Goal: Transaction & Acquisition: Obtain resource

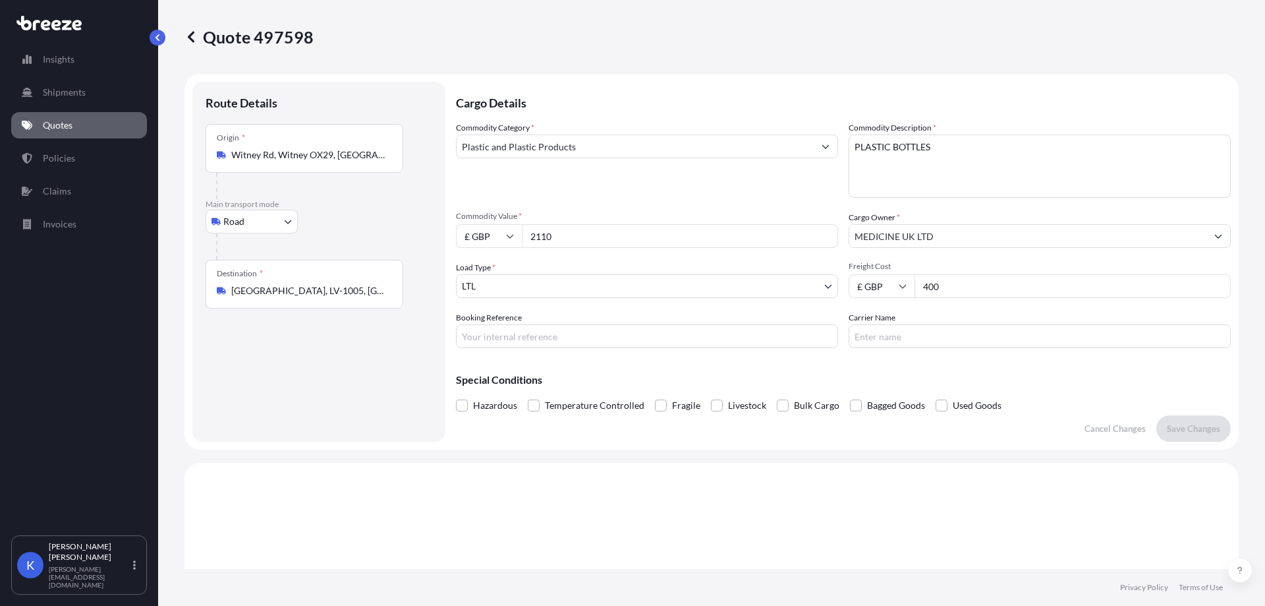
select select "Road"
select select "1"
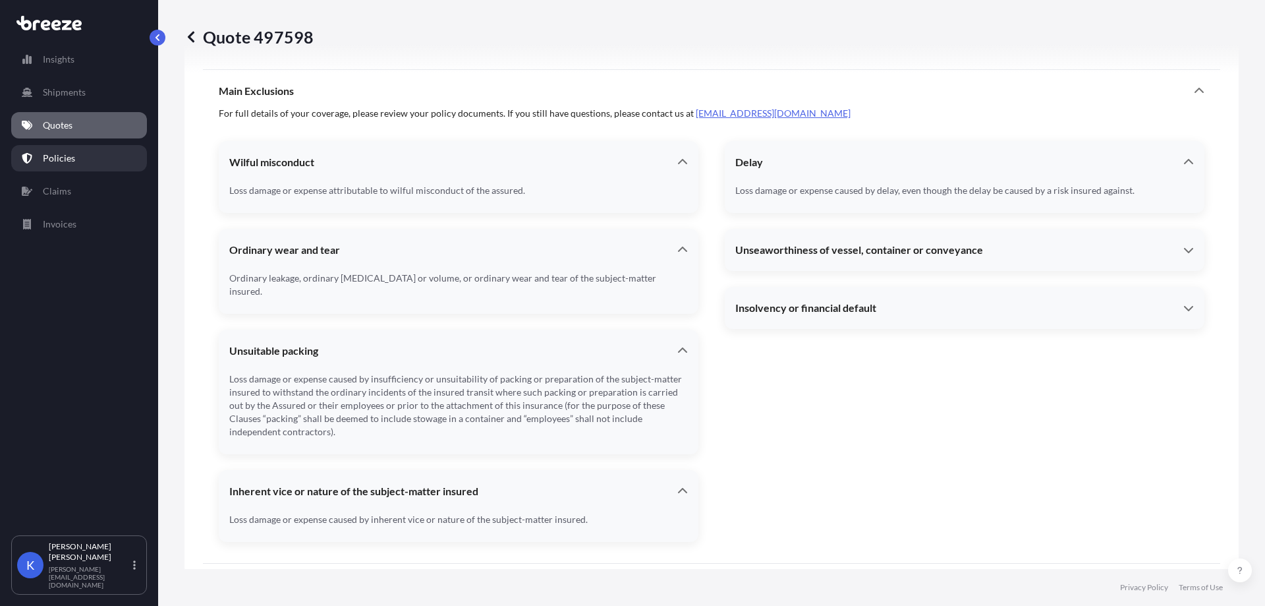
click at [101, 119] on link "Quotes" at bounding box center [79, 125] width 136 height 26
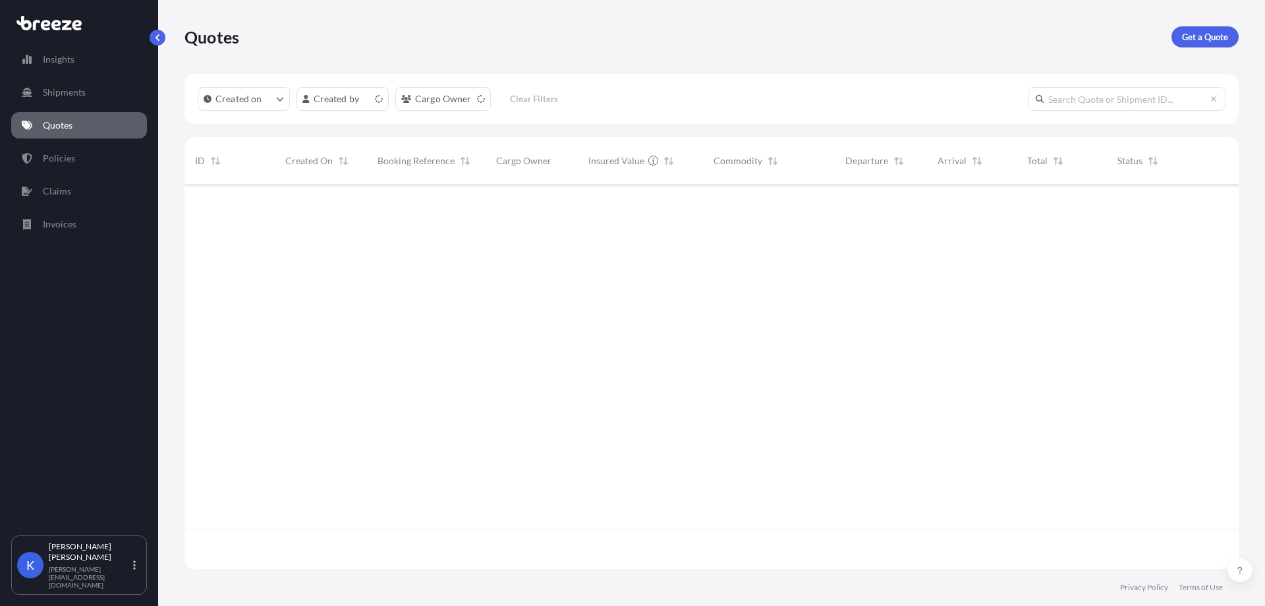
scroll to position [382, 1045]
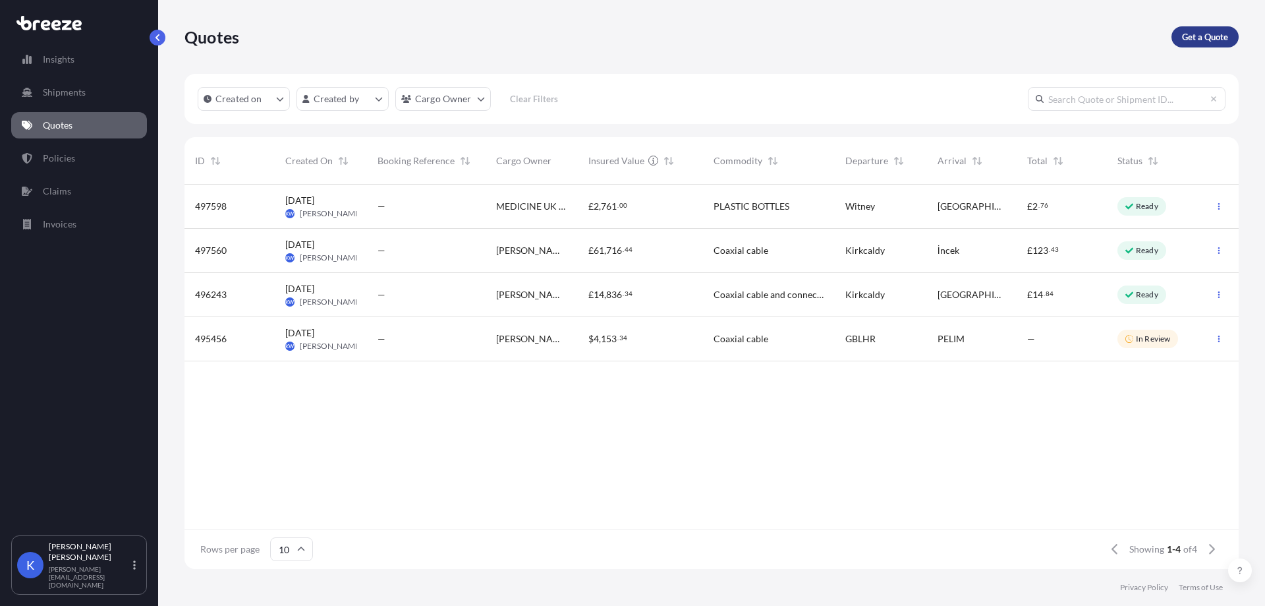
click at [1203, 45] on link "Get a Quote" at bounding box center [1205, 36] width 67 height 21
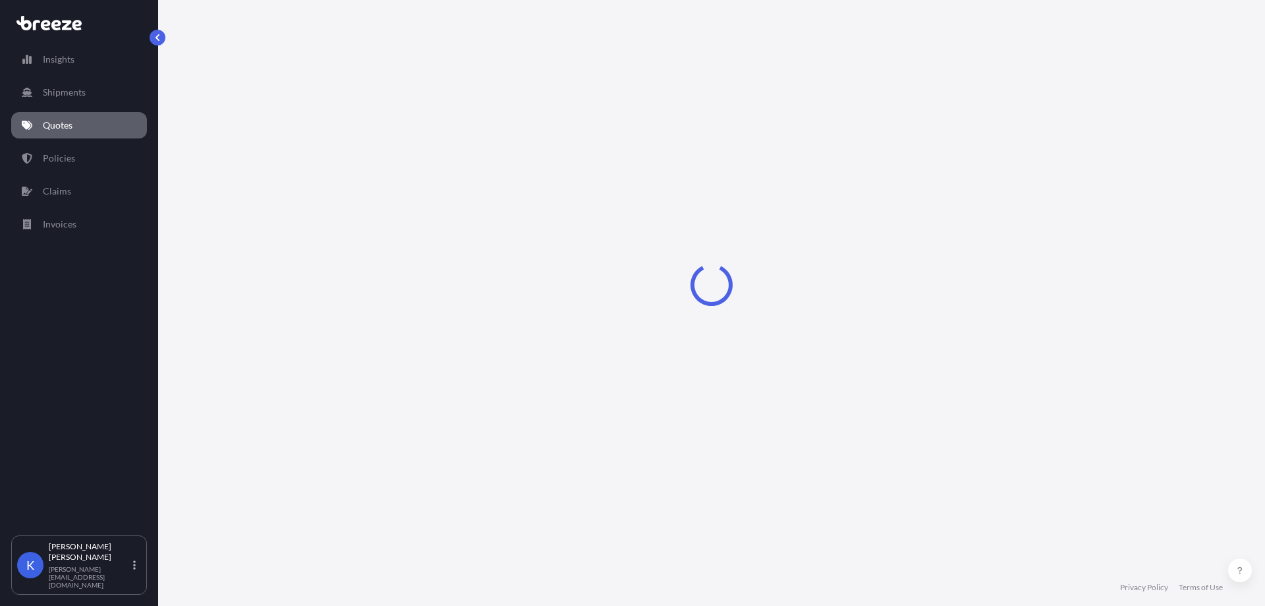
select select "Road"
select select "Sea"
select select "1"
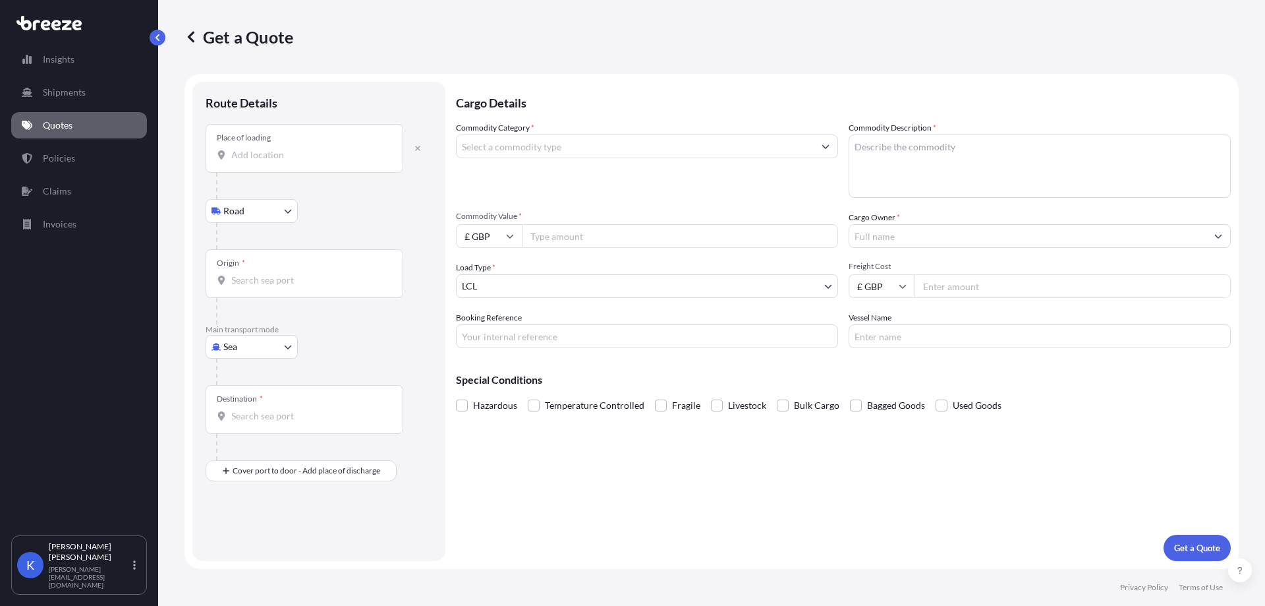
click at [268, 152] on input "Place of loading" at bounding box center [309, 154] width 156 height 13
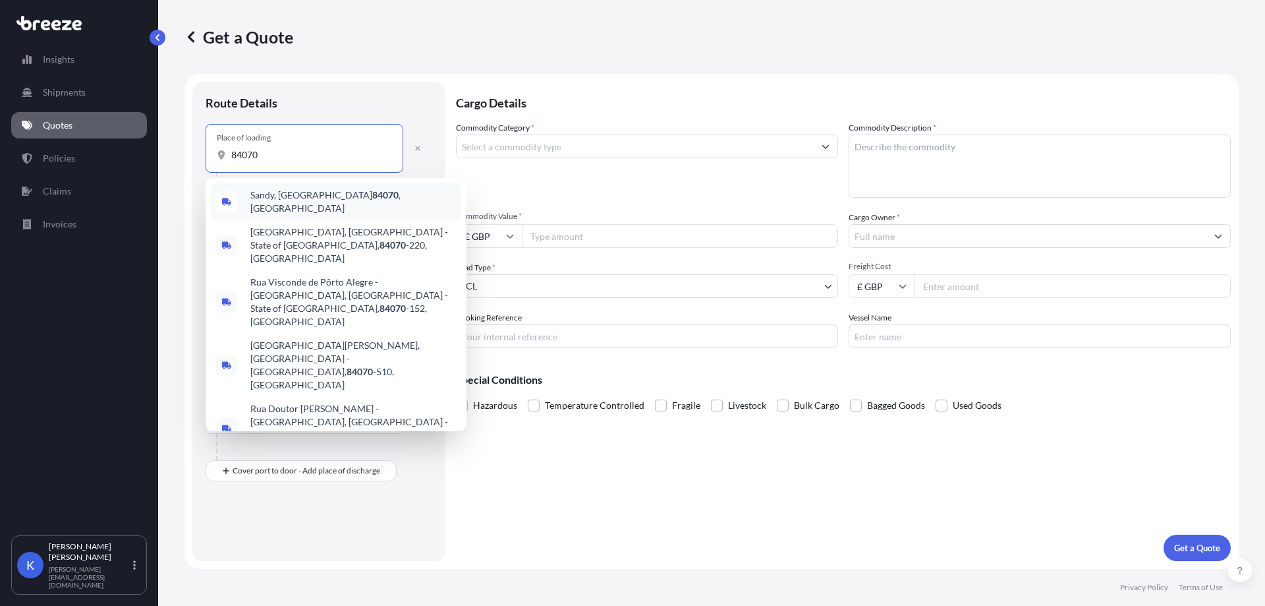
click at [301, 204] on span "Sandy, UT 84070 , [GEOGRAPHIC_DATA]" at bounding box center [353, 201] width 206 height 26
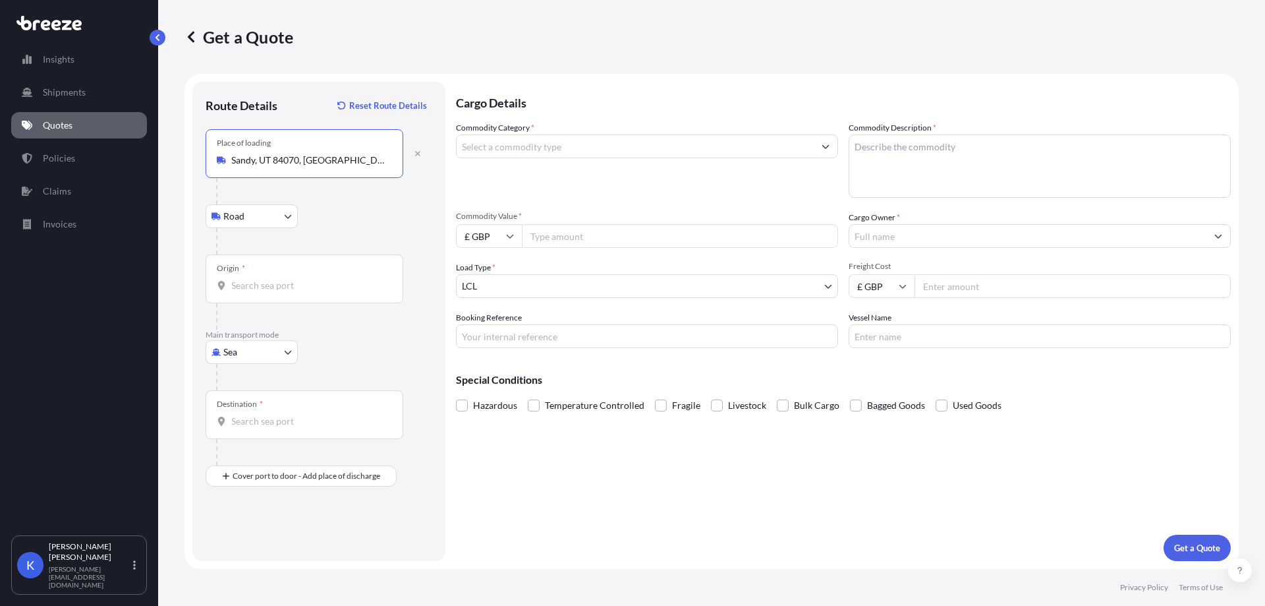
type input "Sandy, UT 84070, [GEOGRAPHIC_DATA]"
click at [257, 286] on input "Origin *" at bounding box center [309, 285] width 156 height 13
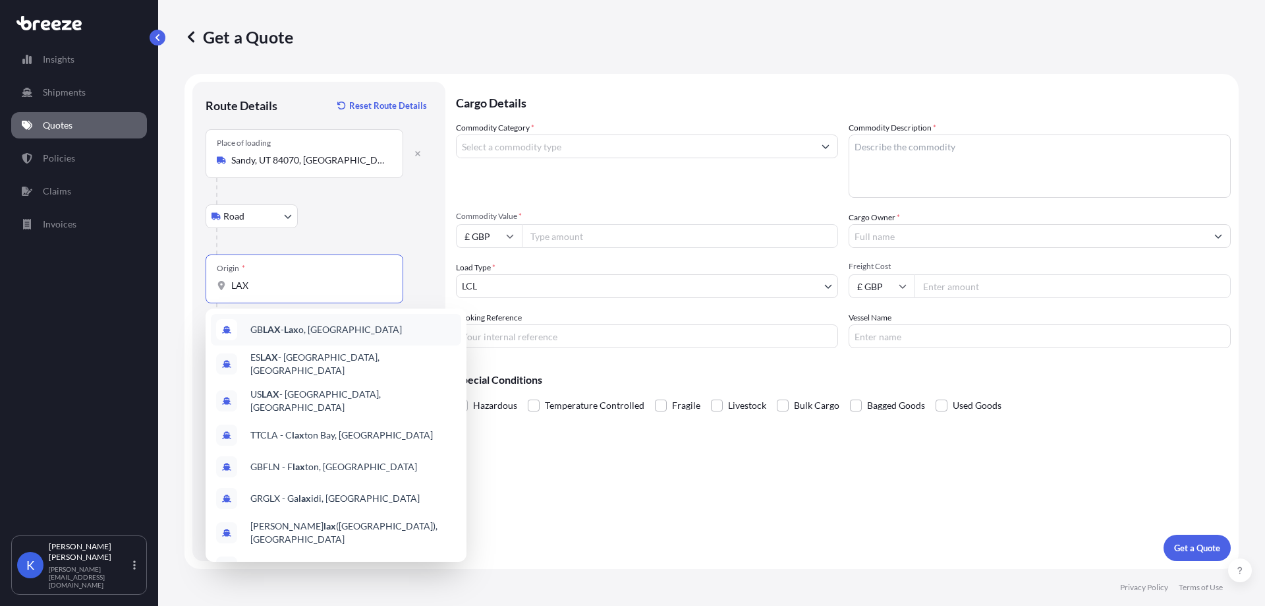
type input "LAX"
click at [384, 231] on div at bounding box center [324, 241] width 216 height 26
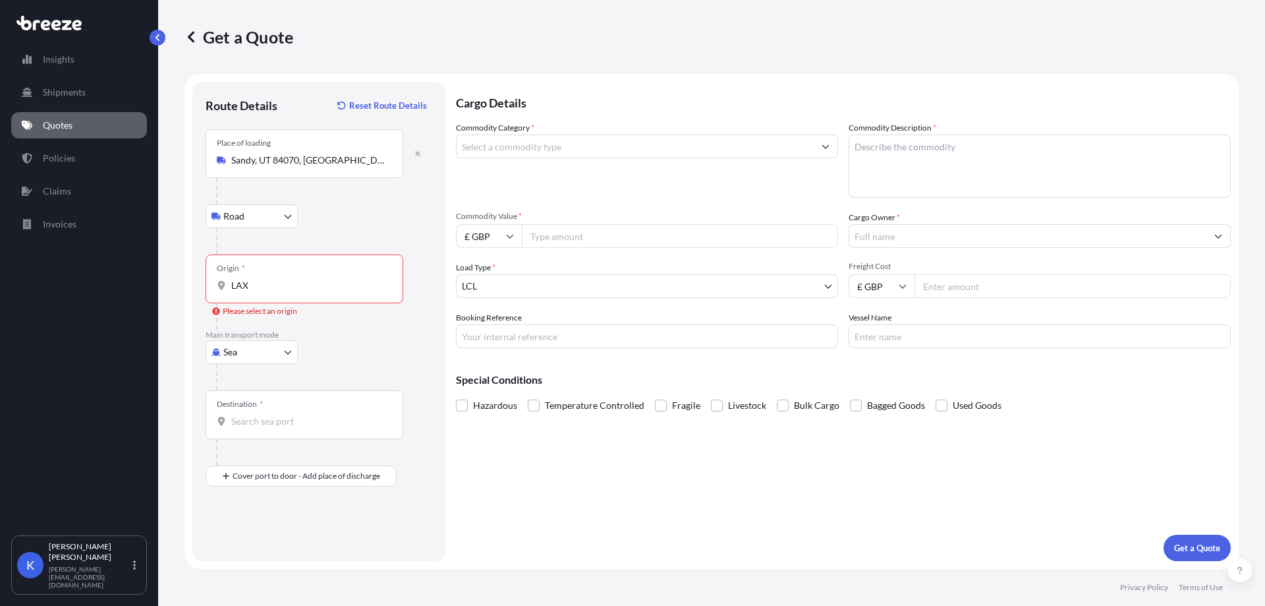
click at [248, 343] on body "9 options available. Insights Shipments Quotes Policies Claims Invoices K [PERS…" at bounding box center [632, 303] width 1265 height 606
click at [260, 401] on div "Air" at bounding box center [252, 410] width 82 height 24
select select "Air"
click at [295, 295] on div "Origin *" at bounding box center [305, 278] width 198 height 49
click at [295, 292] on input "Origin *" at bounding box center [309, 285] width 156 height 13
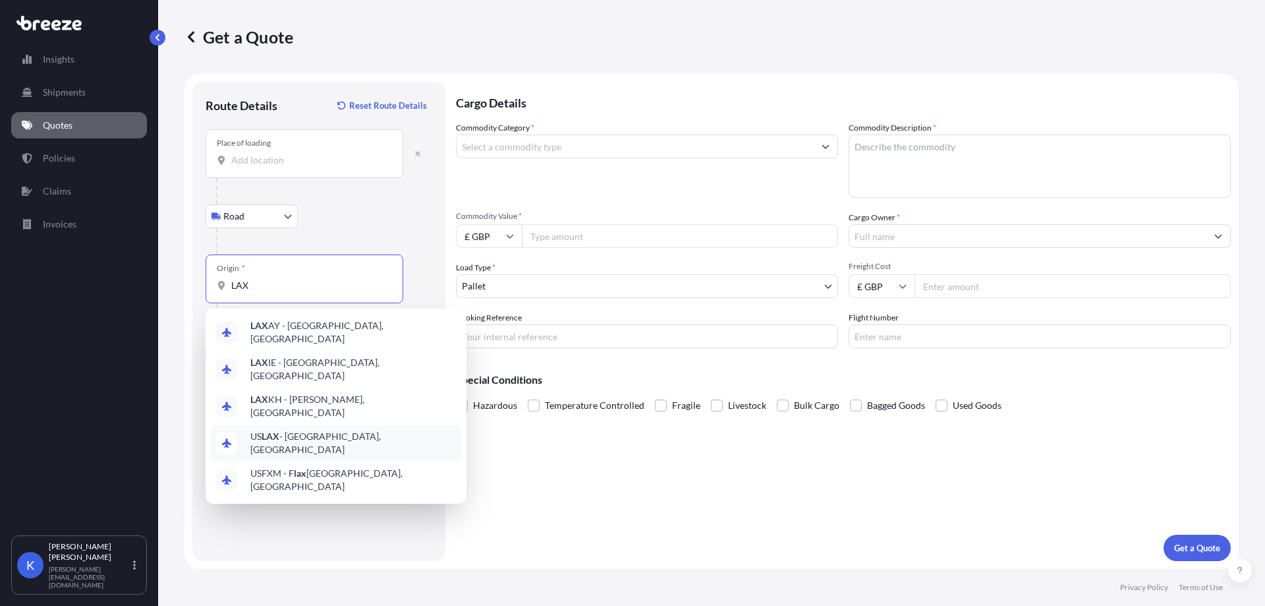
click at [400, 436] on div "US LAX - [GEOGRAPHIC_DATA], [GEOGRAPHIC_DATA]" at bounding box center [336, 442] width 250 height 37
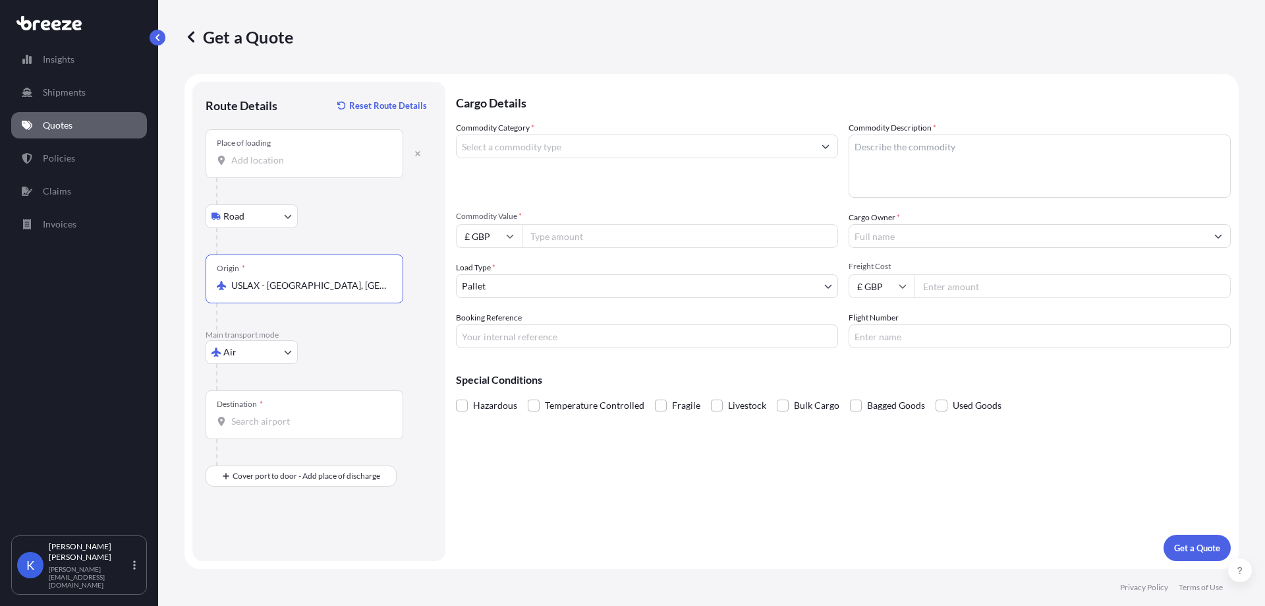
type input "USLAX - [GEOGRAPHIC_DATA], [GEOGRAPHIC_DATA]"
click at [316, 415] on input "Destination *" at bounding box center [309, 421] width 156 height 13
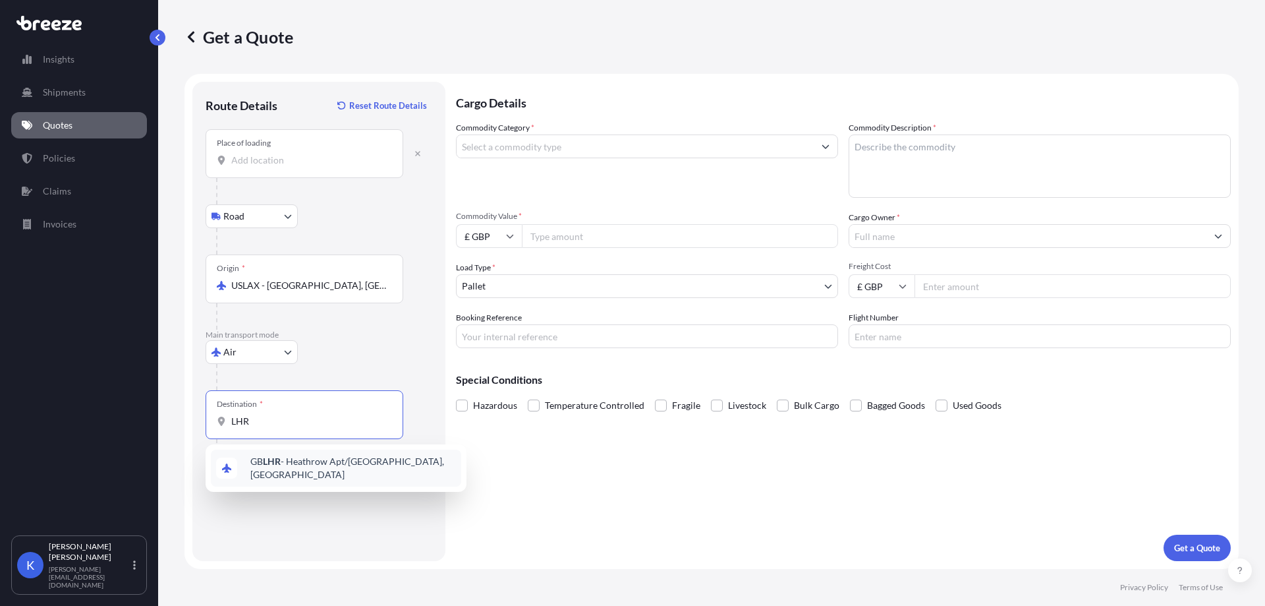
click at [326, 463] on span "GB LHR - Heathrow Apt/[GEOGRAPHIC_DATA], [GEOGRAPHIC_DATA]" at bounding box center [353, 468] width 206 height 26
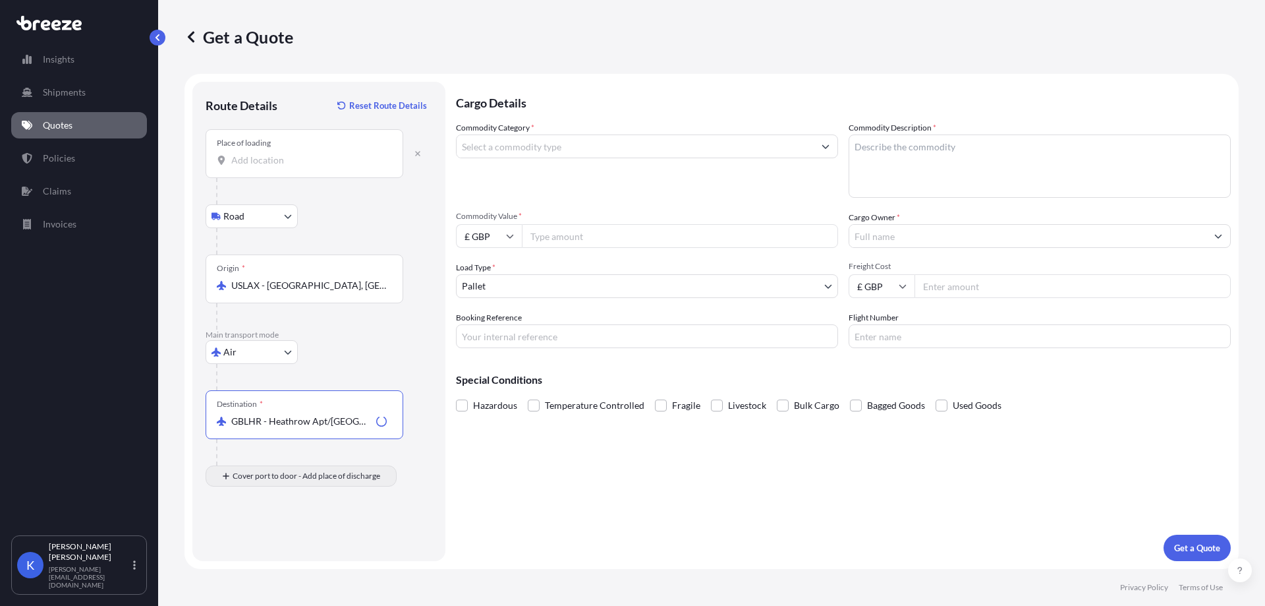
type input "GBLHR - Heathrow Apt/[GEOGRAPHIC_DATA], [GEOGRAPHIC_DATA]"
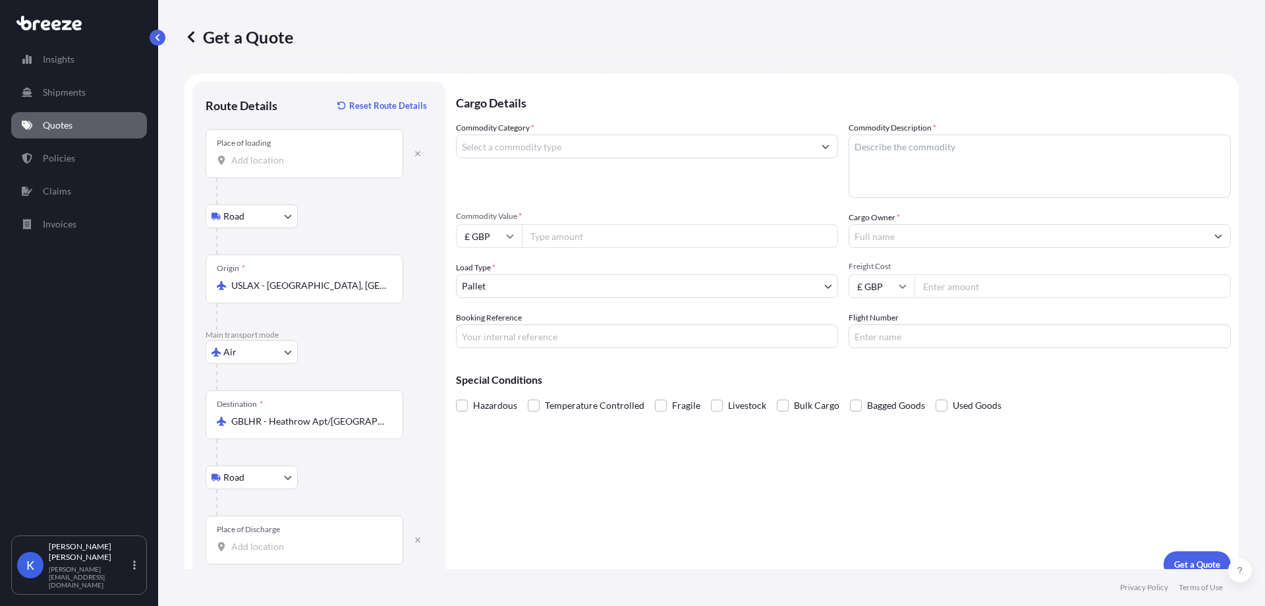
click at [256, 544] on input "Place of Discharge" at bounding box center [309, 546] width 156 height 13
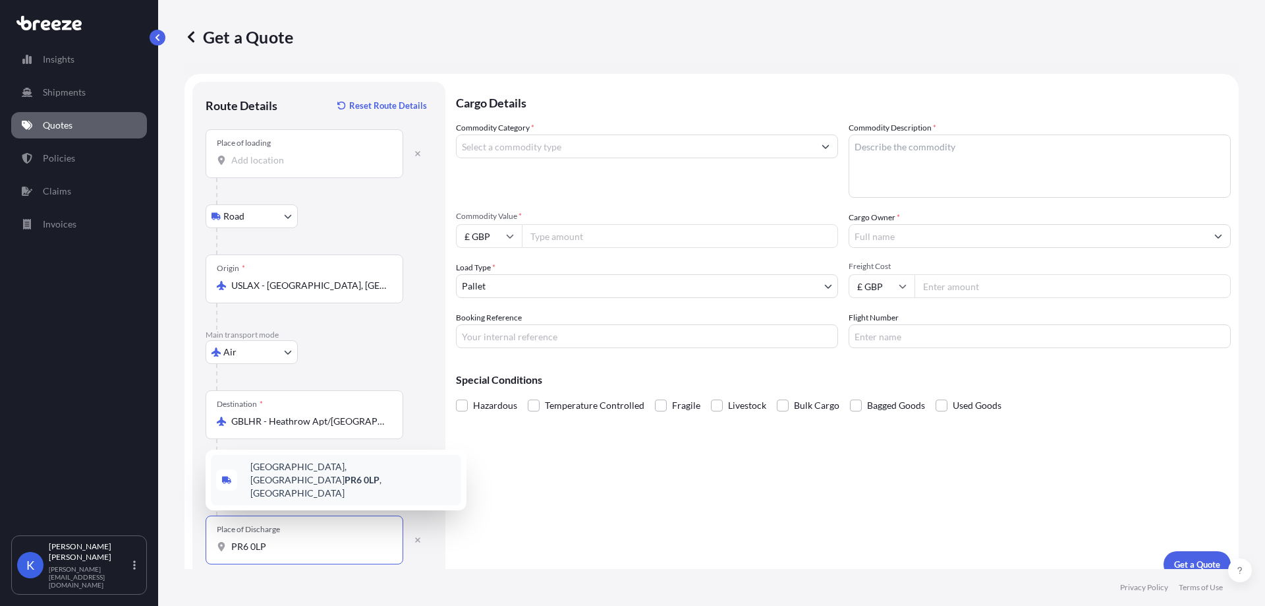
click at [278, 487] on span "[STREET_ADDRESS]" at bounding box center [353, 480] width 206 height 40
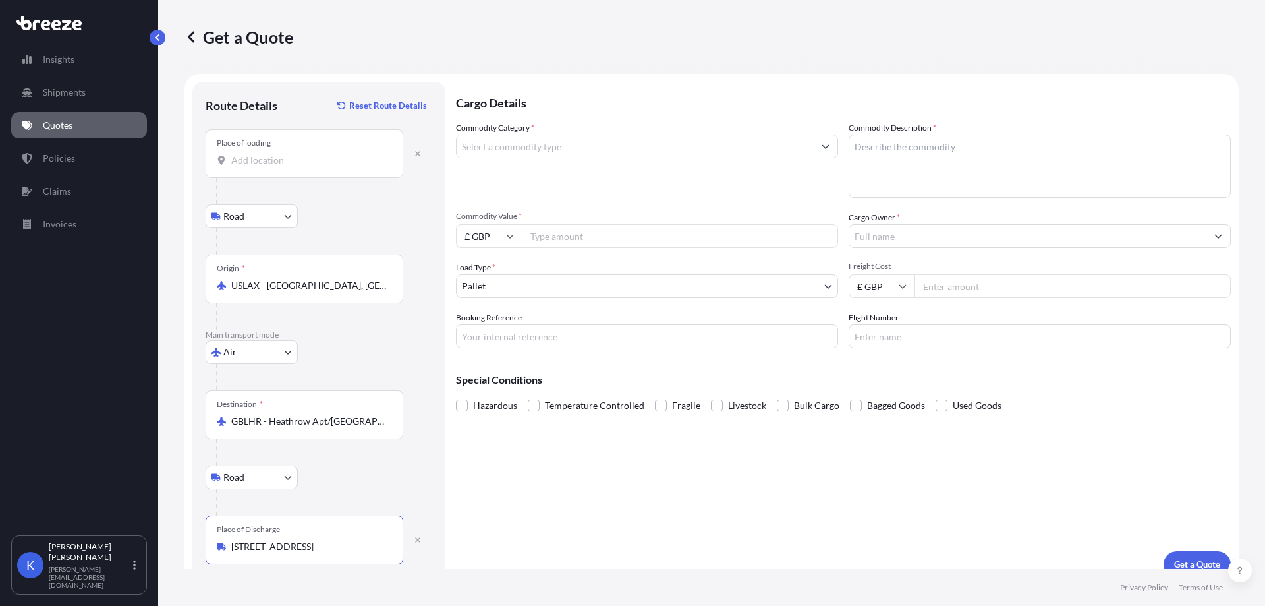
type input "[STREET_ADDRESS]"
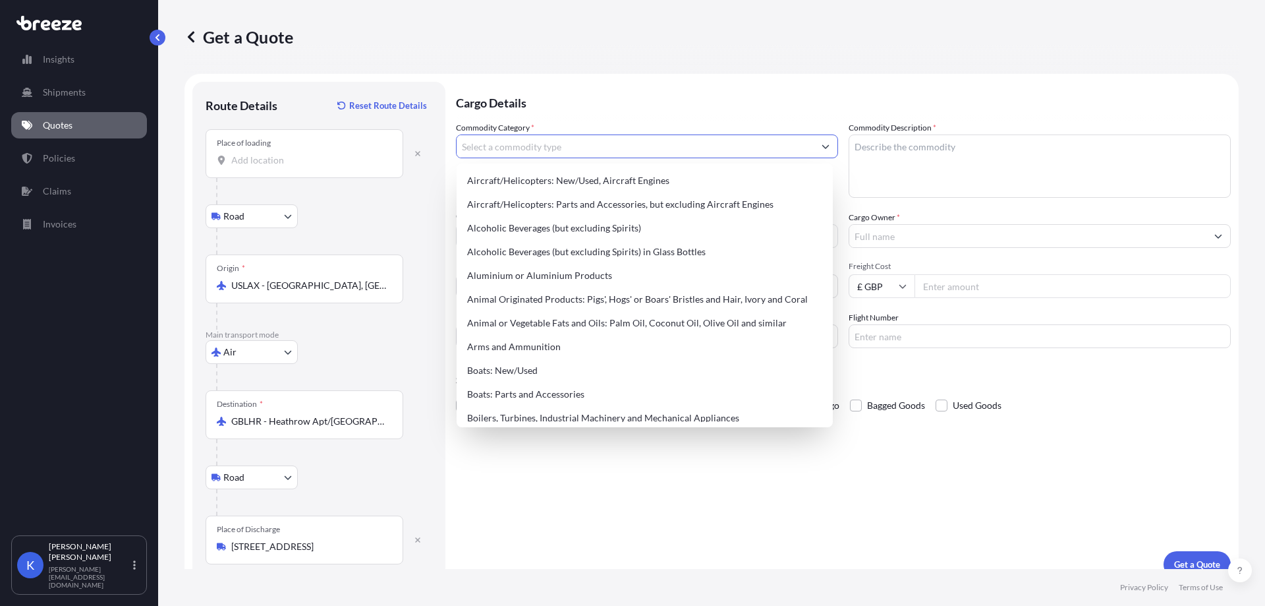
click at [645, 140] on input "Commodity Category *" at bounding box center [635, 146] width 357 height 24
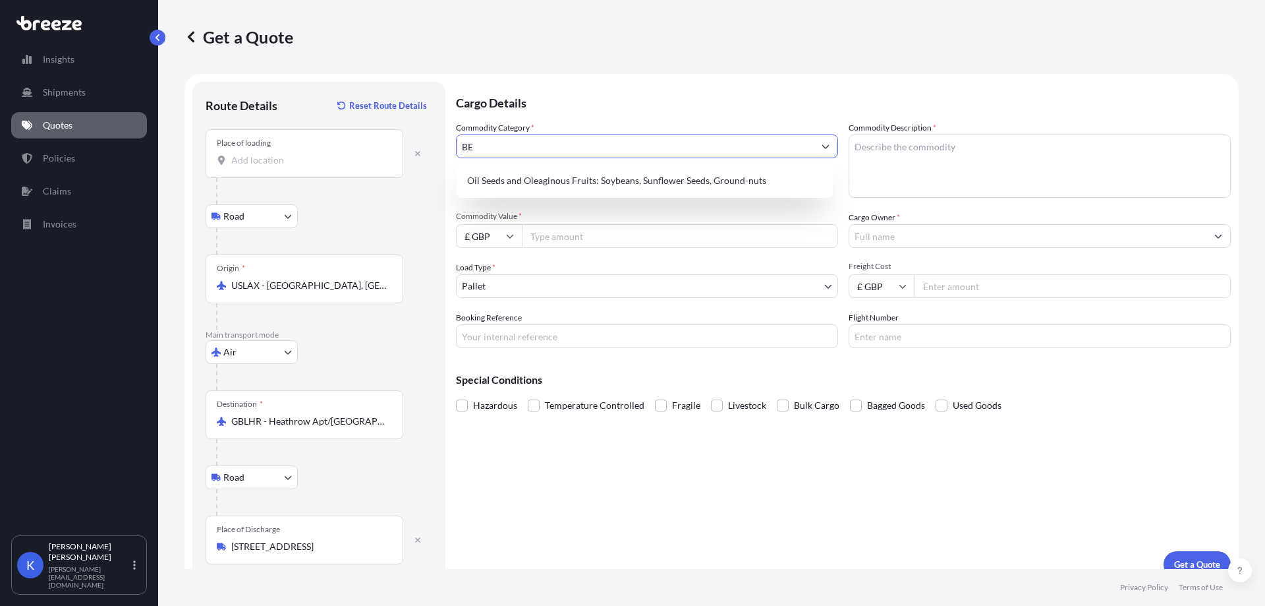
type input "B"
click at [675, 189] on div "Soap, Detergents, Wax, Creams and similar Products" at bounding box center [645, 181] width 366 height 24
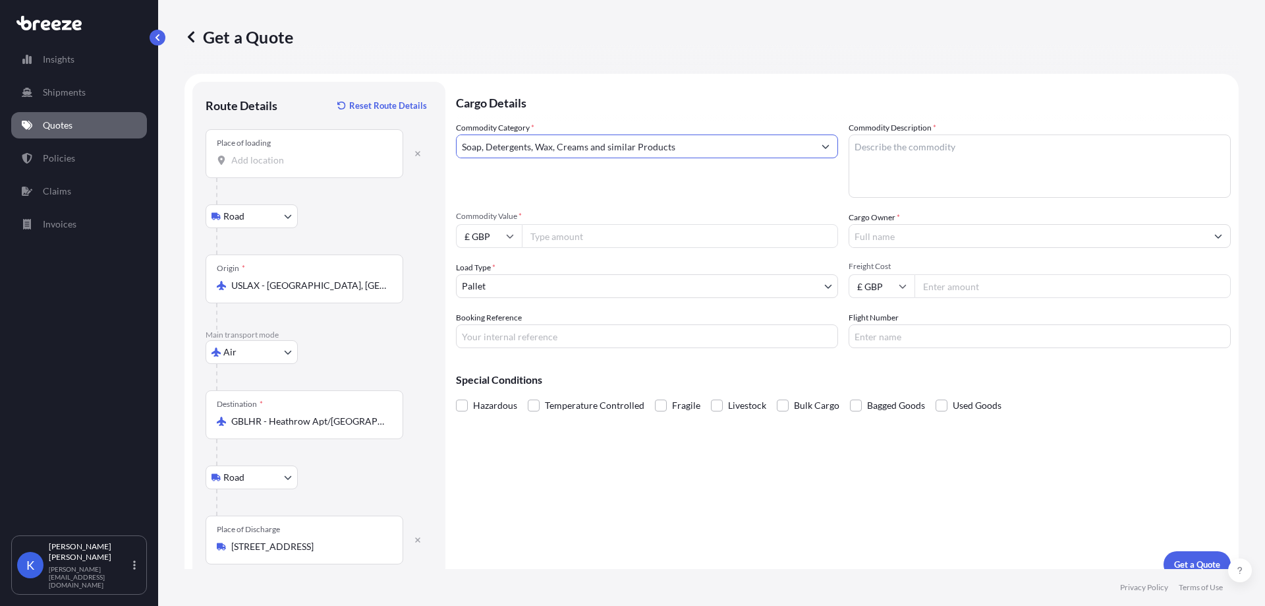
click at [862, 173] on textarea "Commodity Description *" at bounding box center [1040, 165] width 382 height 63
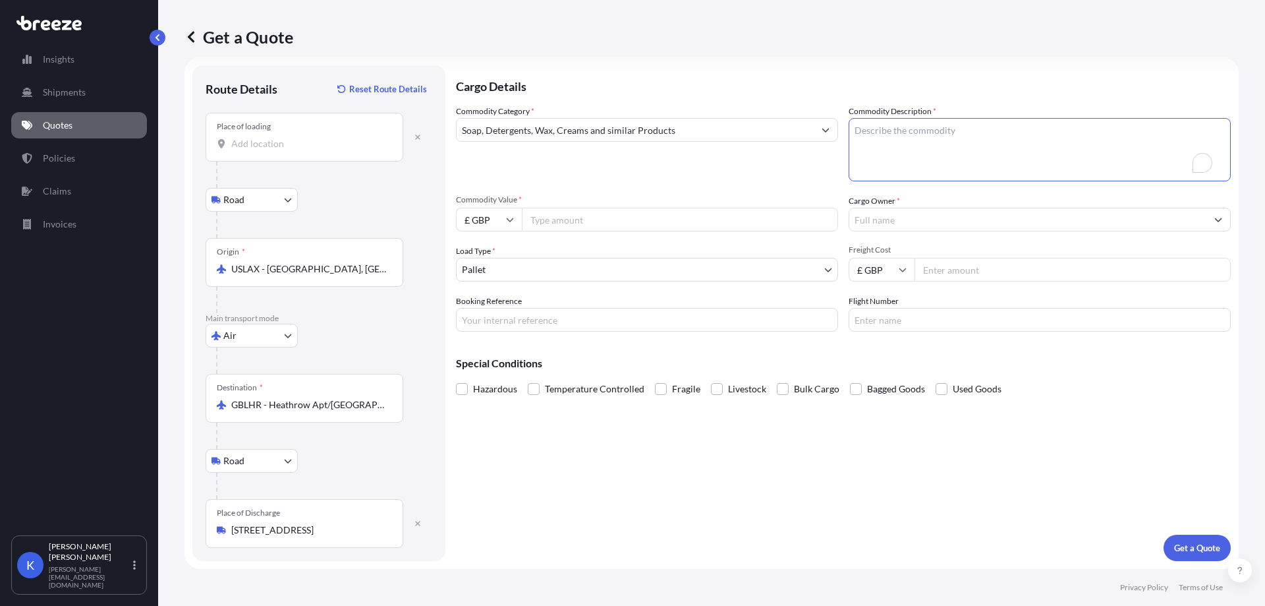
click at [651, 135] on input "Soap, Detergents, Wax, Creams and similar Products" at bounding box center [635, 130] width 357 height 24
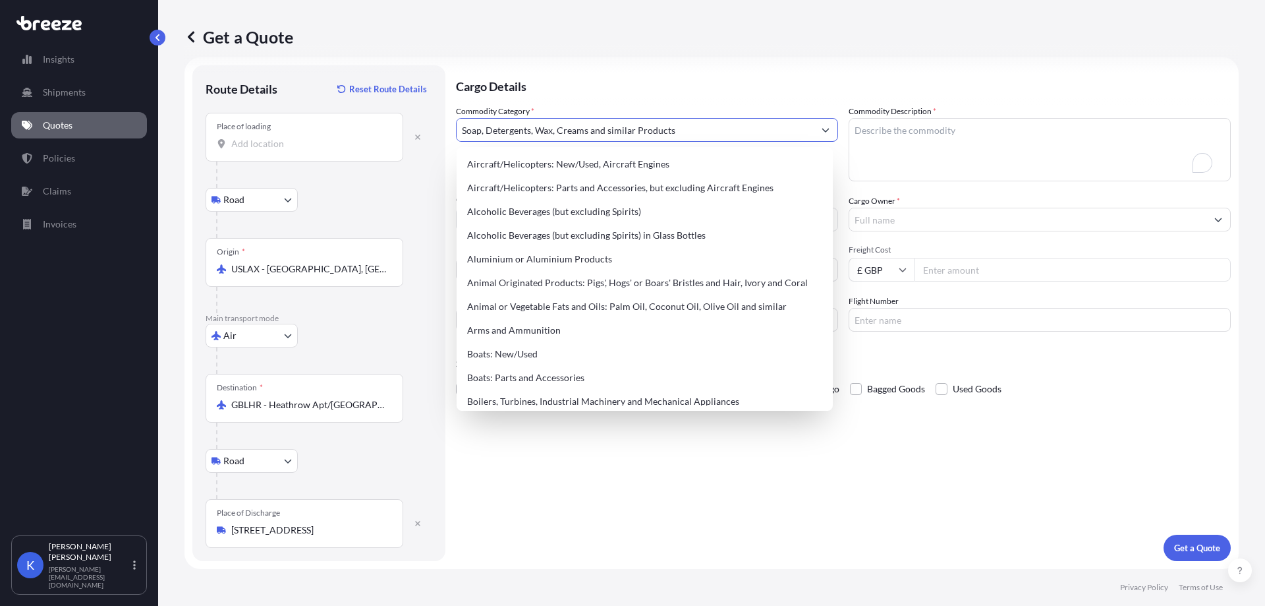
click at [651, 135] on input "Soap, Detergents, Wax, Creams and similar Products" at bounding box center [635, 130] width 357 height 24
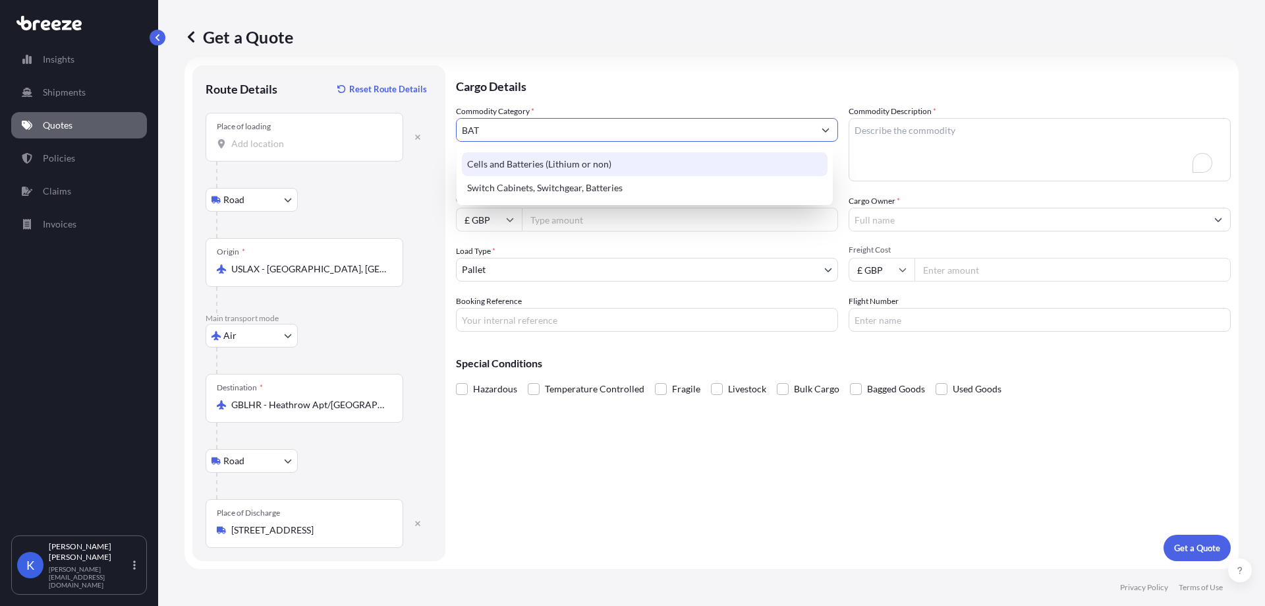
click at [667, 159] on div "Cells and Batteries (Lithium or non)" at bounding box center [645, 164] width 366 height 24
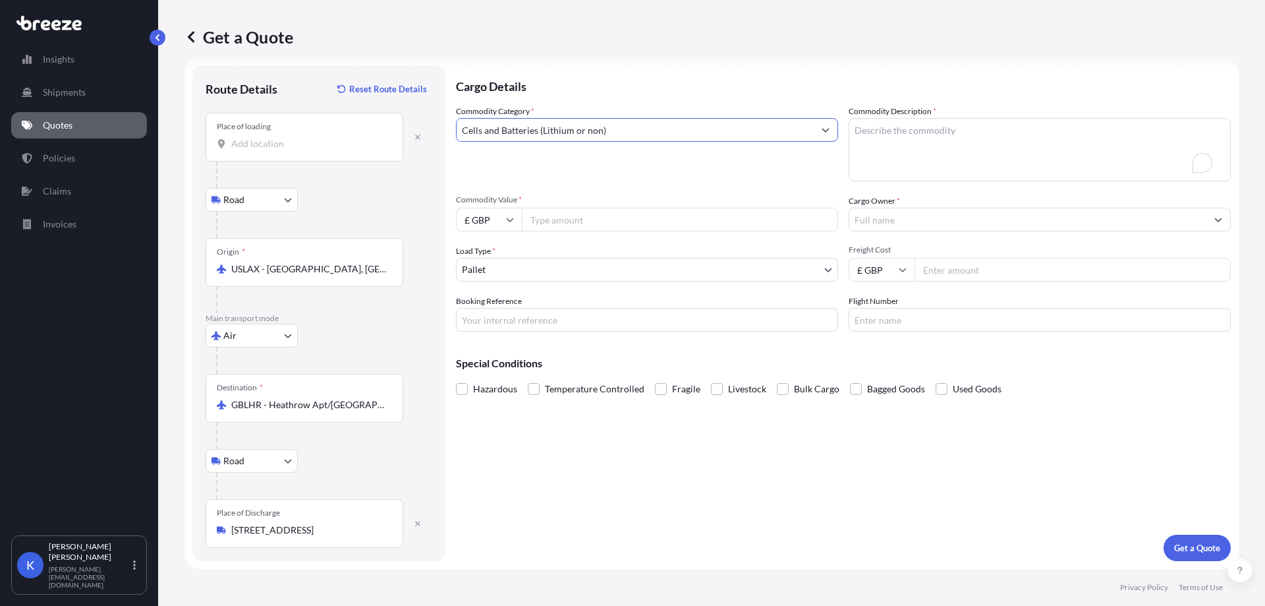
type input "Cells and Batteries (Lithium or non)"
click at [927, 156] on textarea "Commodity Description *" at bounding box center [1040, 149] width 382 height 63
paste textarea "PHONESOAP PRO UV SMARTPHONE SANITIZER & UNIVERSAL CHARGER | PATENTED & CLINICAL…"
type textarea "PHONESOAP PRO UV SMARTPHONE SANITIZER & UNIVERSAL CHARGER | PATENTED & CLINICAL…"
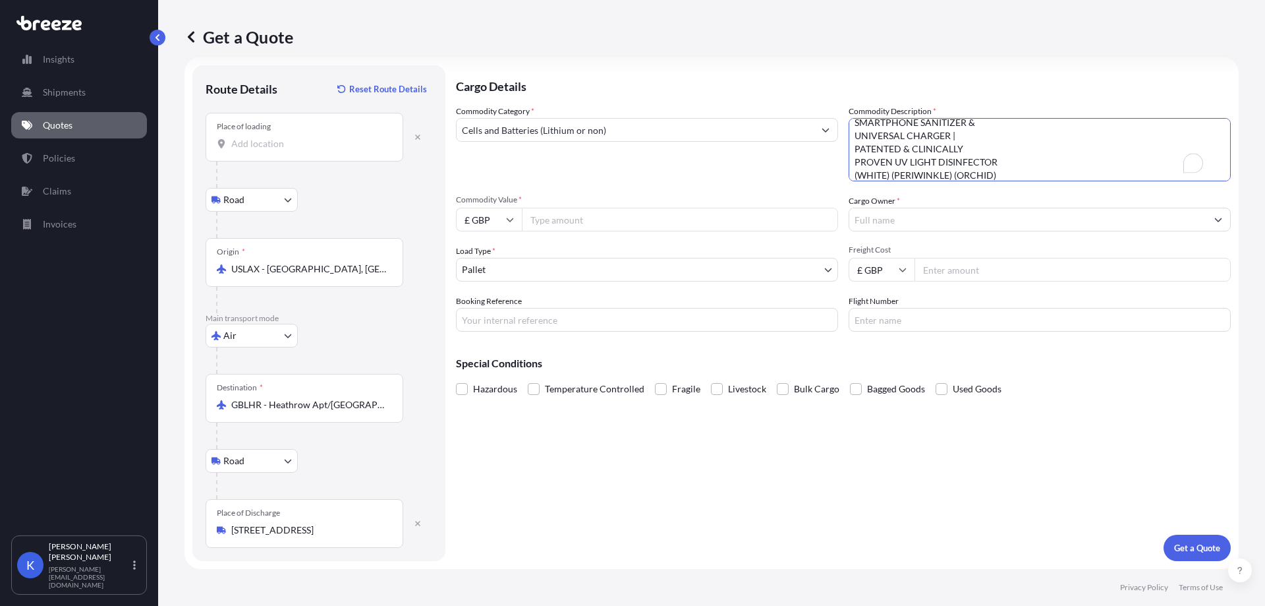
click at [606, 231] on div "Commodity Category * Cells and Batteries (Lithium or non) Commodity Description…" at bounding box center [843, 218] width 775 height 227
click at [596, 224] on input "Commodity Value *" at bounding box center [680, 220] width 316 height 24
paste input "1641.62"
type input "1641.62"
click at [879, 225] on input "Cargo Owner *" at bounding box center [1028, 220] width 357 height 24
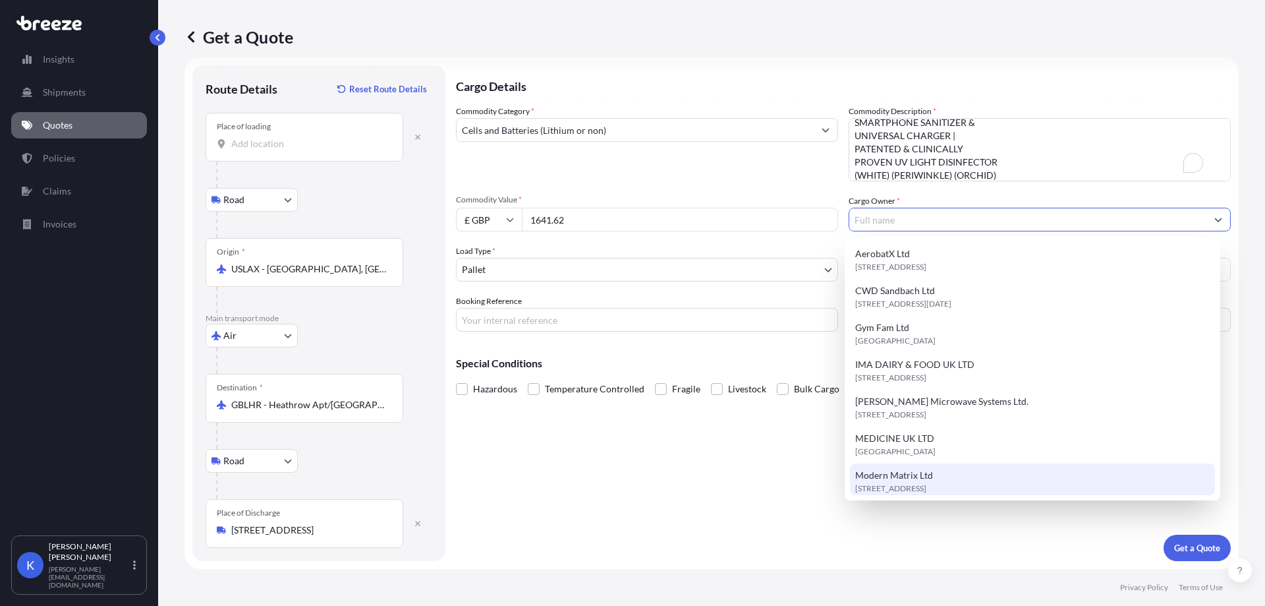
click at [925, 470] on span "Modern Matrix Ltd" at bounding box center [894, 475] width 78 height 13
type input "Modern Matrix Ltd"
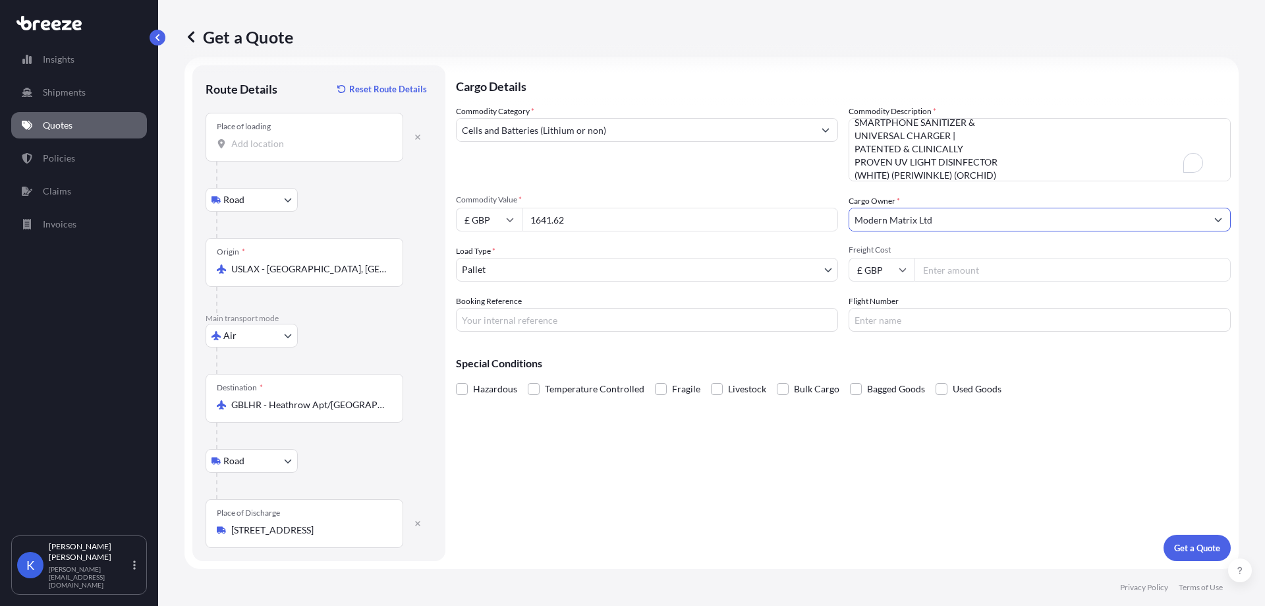
click at [602, 274] on body "8 options available. Insights Shipments Quotes Policies Claims Invoices K [PERS…" at bounding box center [632, 303] width 1265 height 606
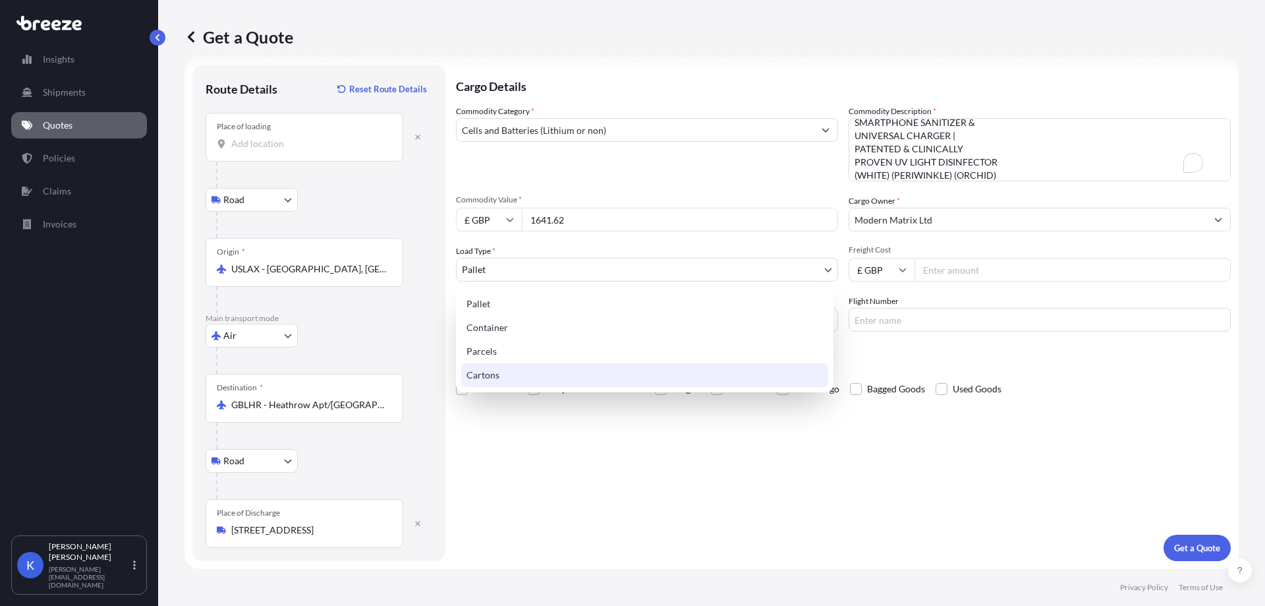
click at [563, 380] on div "Cartons" at bounding box center [644, 375] width 367 height 24
select select "4"
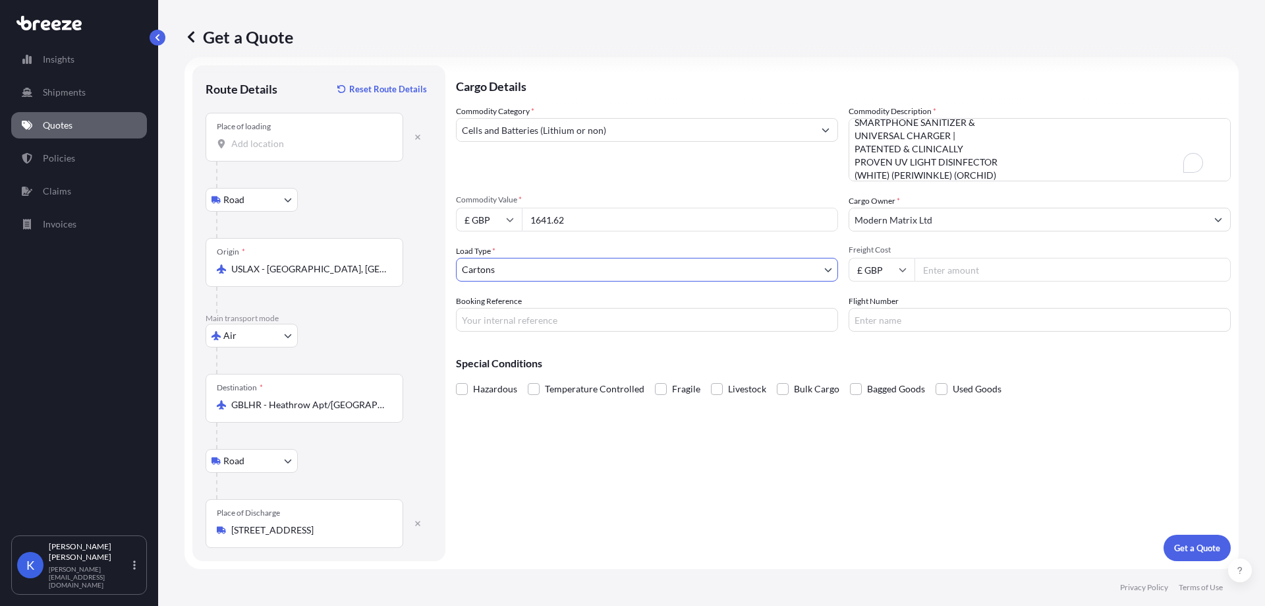
click at [975, 264] on input "Freight Cost" at bounding box center [1073, 270] width 316 height 24
type input "538.05"
click at [522, 316] on input "Booking Reference" at bounding box center [647, 320] width 382 height 24
click at [1196, 536] on button "Get a Quote" at bounding box center [1197, 547] width 67 height 26
click at [302, 134] on div "Place of loading" at bounding box center [305, 137] width 198 height 49
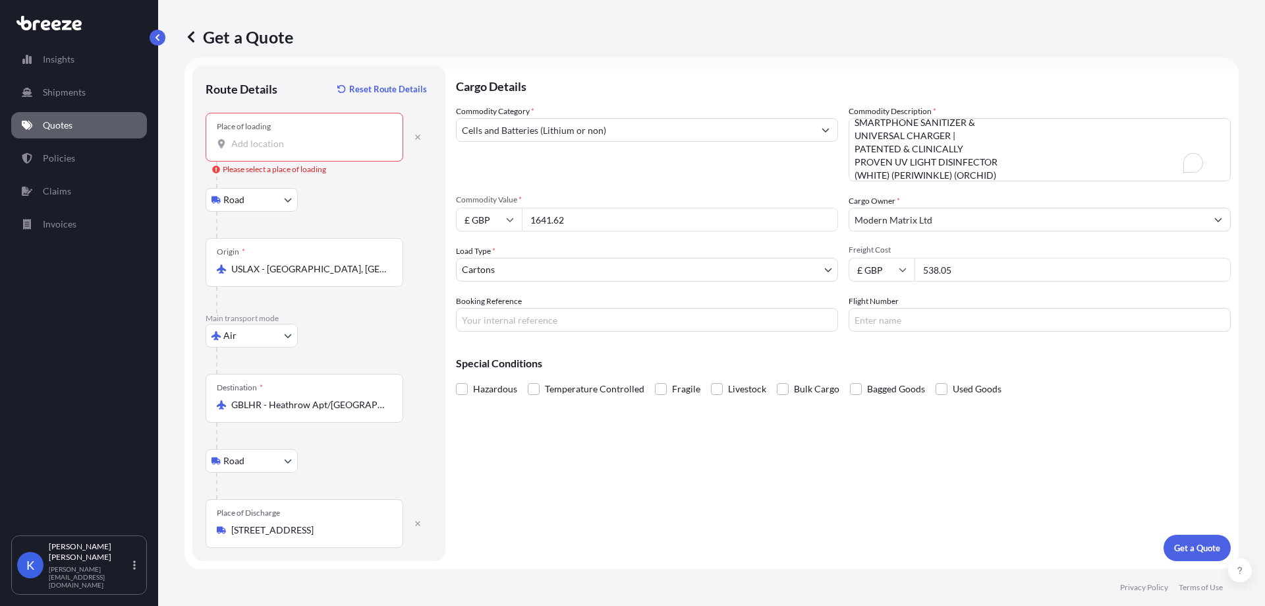
click at [302, 137] on input "Place of loading Please select a place of loading" at bounding box center [309, 143] width 156 height 13
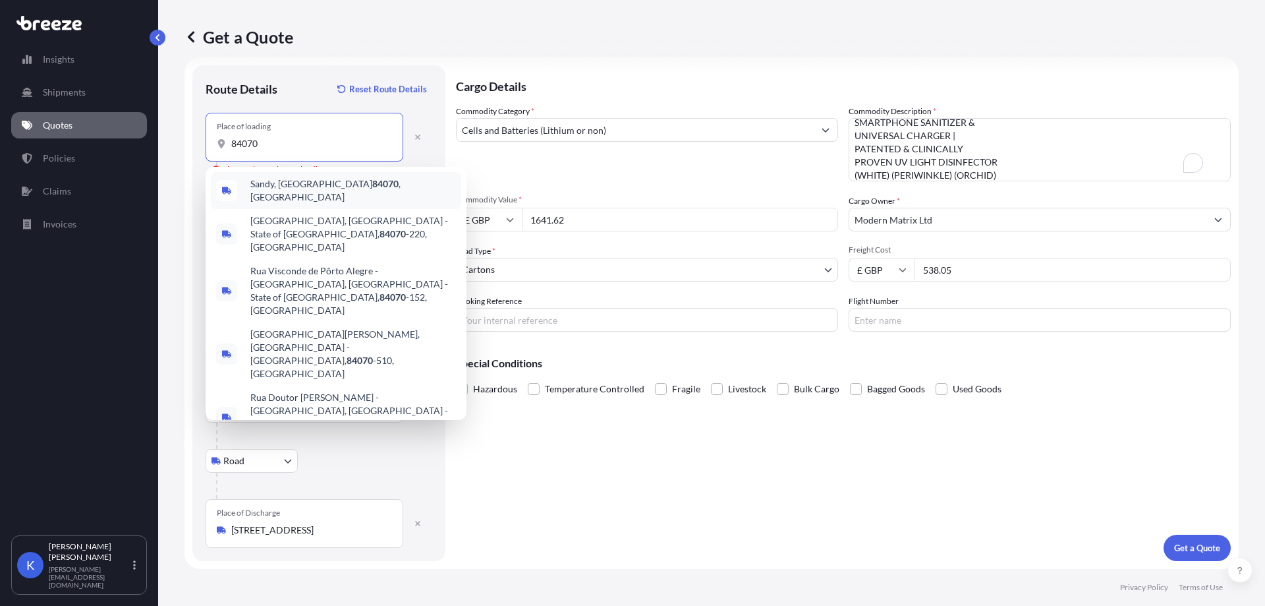
click at [332, 190] on span "Sandy, UT 84070 , [GEOGRAPHIC_DATA]" at bounding box center [353, 190] width 206 height 26
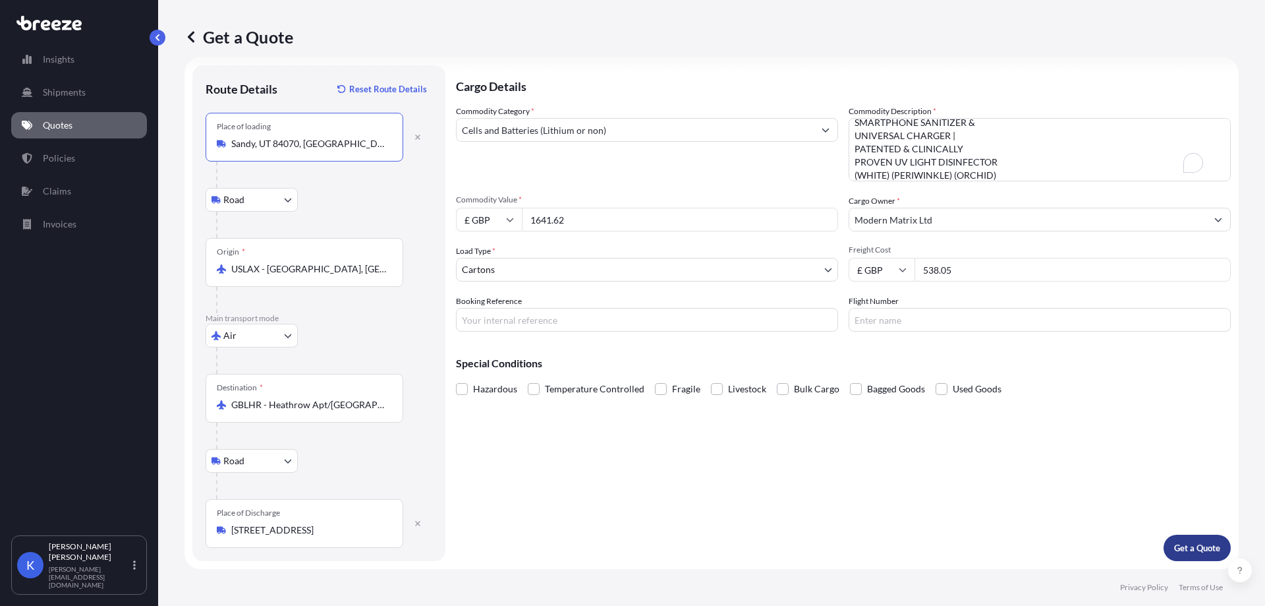
type input "Sandy, UT 84070, [GEOGRAPHIC_DATA]"
click at [1174, 544] on p "Get a Quote" at bounding box center [1197, 547] width 46 height 13
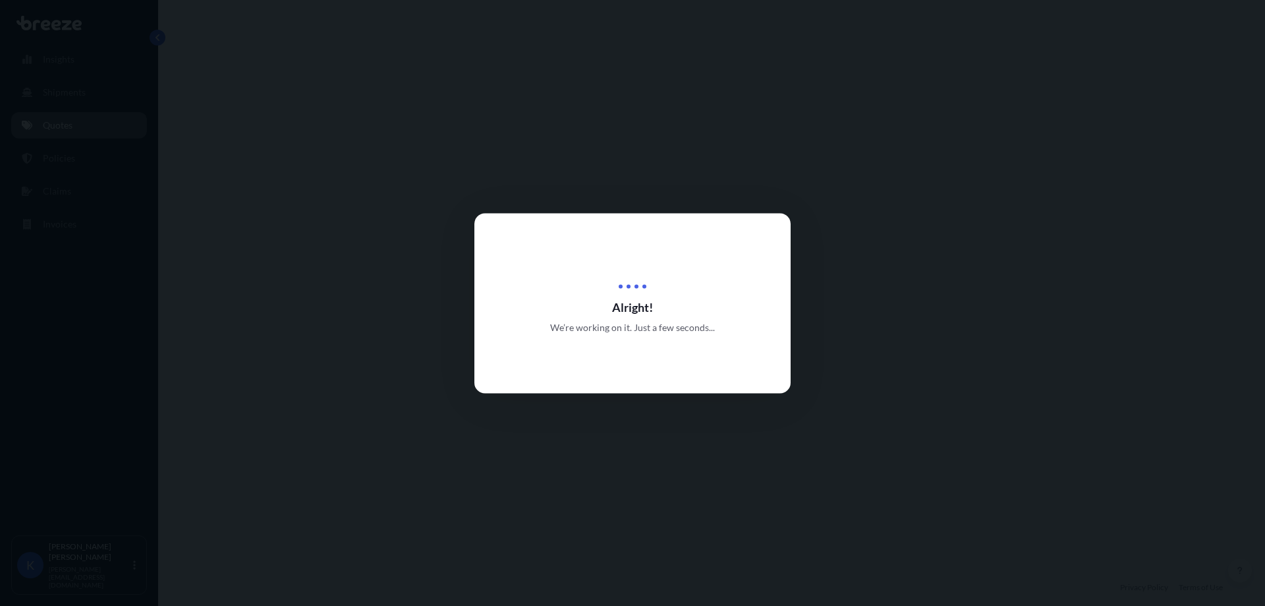
select select "Road"
select select "Air"
select select "Road"
select select "4"
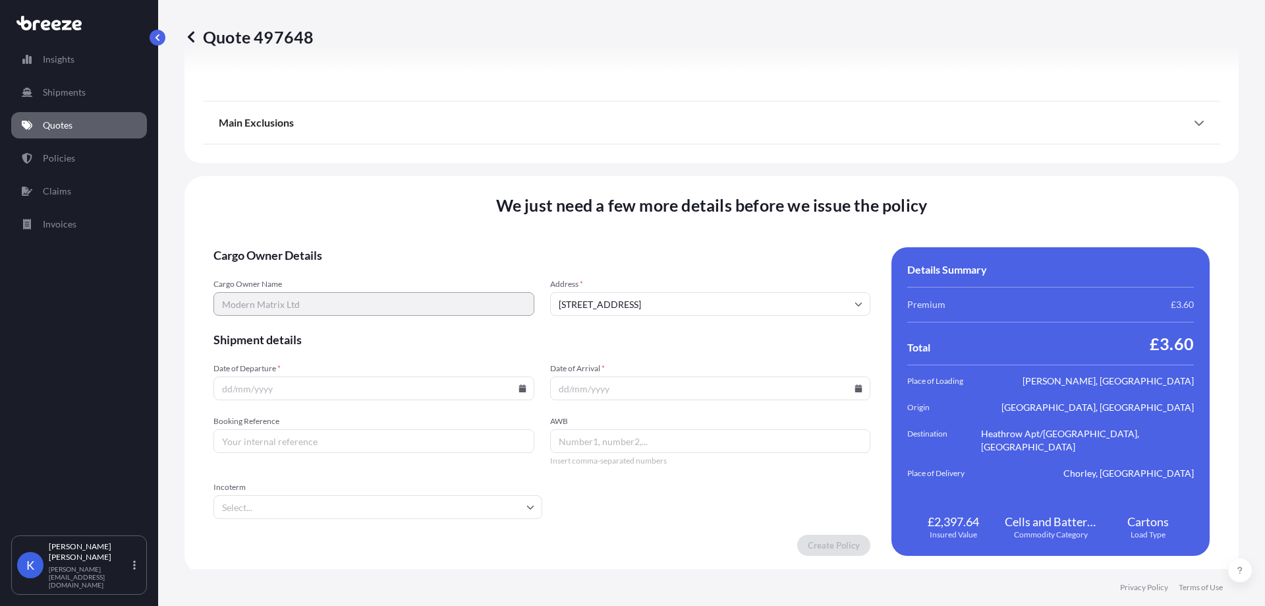
scroll to position [1747, 0]
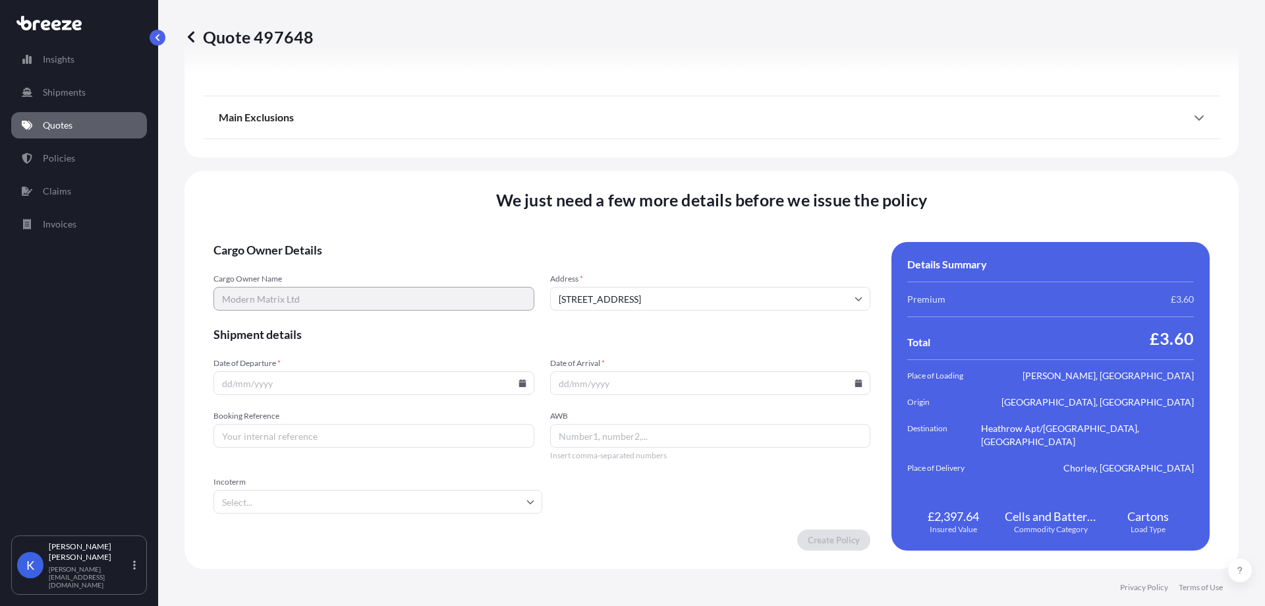
click at [517, 387] on input "Date of Departure *" at bounding box center [374, 383] width 321 height 24
click at [523, 386] on icon at bounding box center [523, 383] width 8 height 8
click at [343, 320] on button "27" at bounding box center [341, 315] width 21 height 21
type input "[DATE]"
click at [855, 384] on icon at bounding box center [858, 383] width 7 height 8
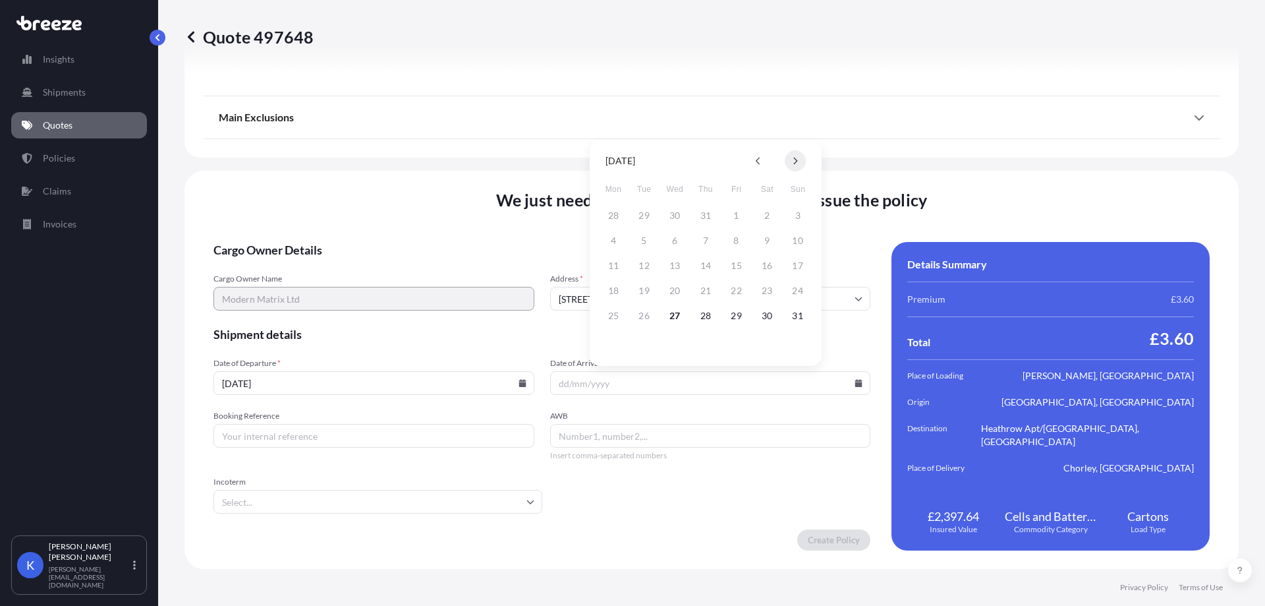
click at [797, 161] on icon at bounding box center [796, 161] width 4 height 7
click at [674, 243] on button "10" at bounding box center [674, 240] width 21 height 21
type input "[DATE]"
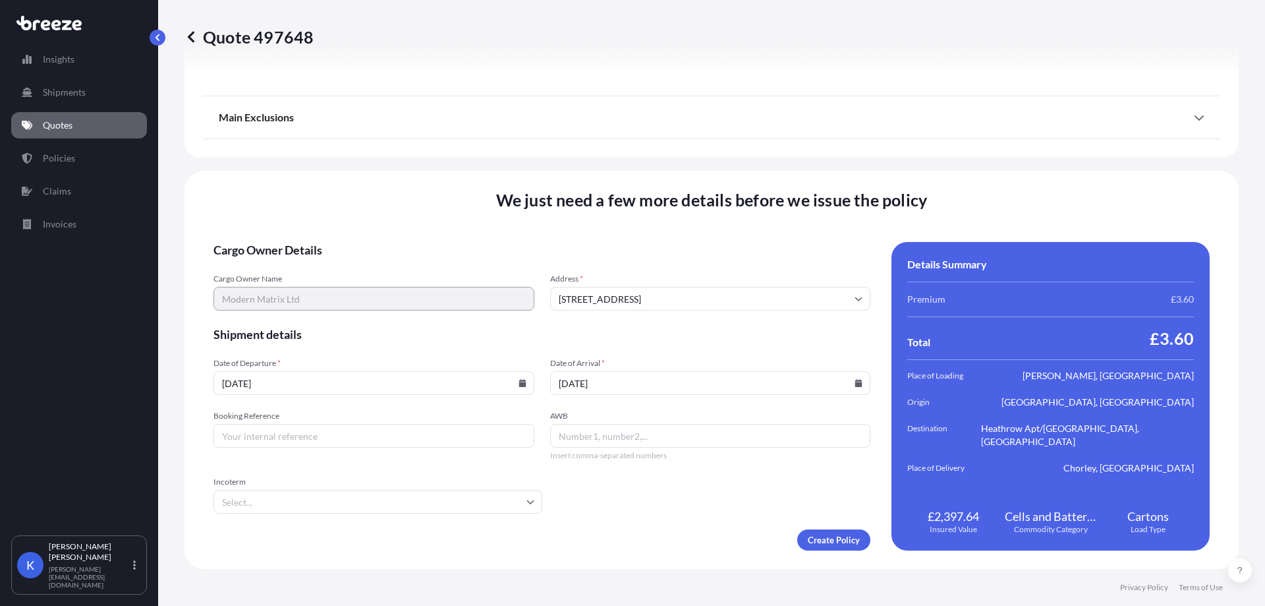
click at [388, 429] on input "Booking Reference" at bounding box center [374, 436] width 321 height 24
click at [337, 446] on input "Booking Reference" at bounding box center [374, 436] width 321 height 24
paste input "AIJ002327"
type input "AIJ002327"
click at [636, 442] on input "AWB" at bounding box center [710, 436] width 321 height 24
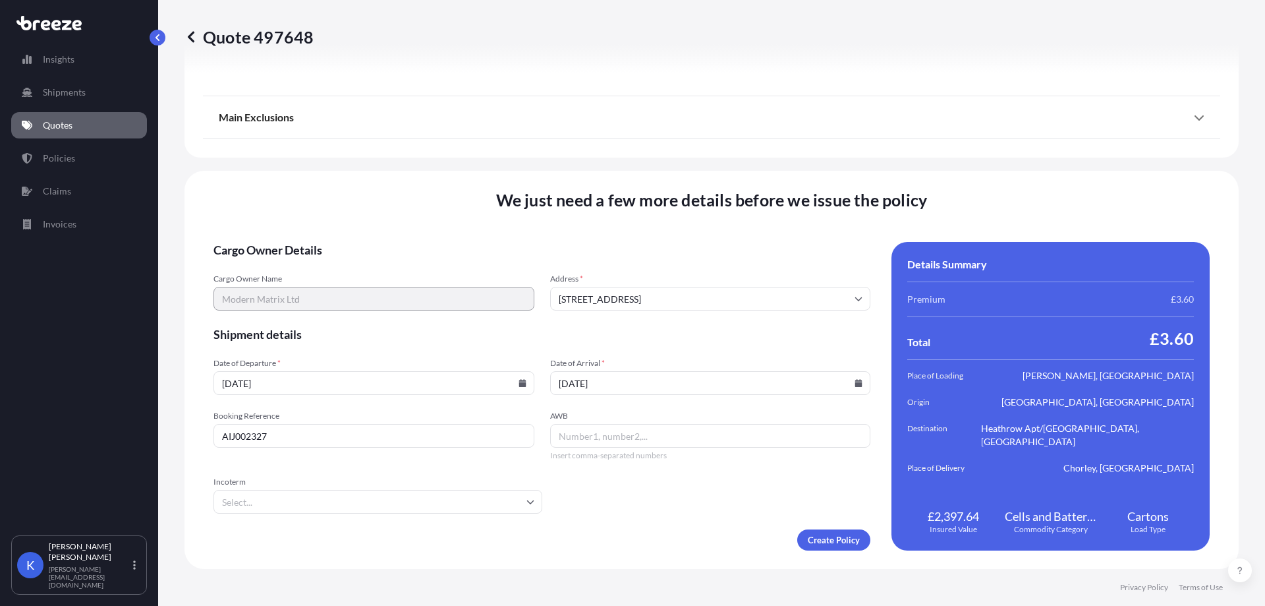
click at [476, 498] on input "Incoterm" at bounding box center [378, 502] width 329 height 24
type input "ex"
click at [261, 532] on li "EXW" at bounding box center [376, 536] width 315 height 25
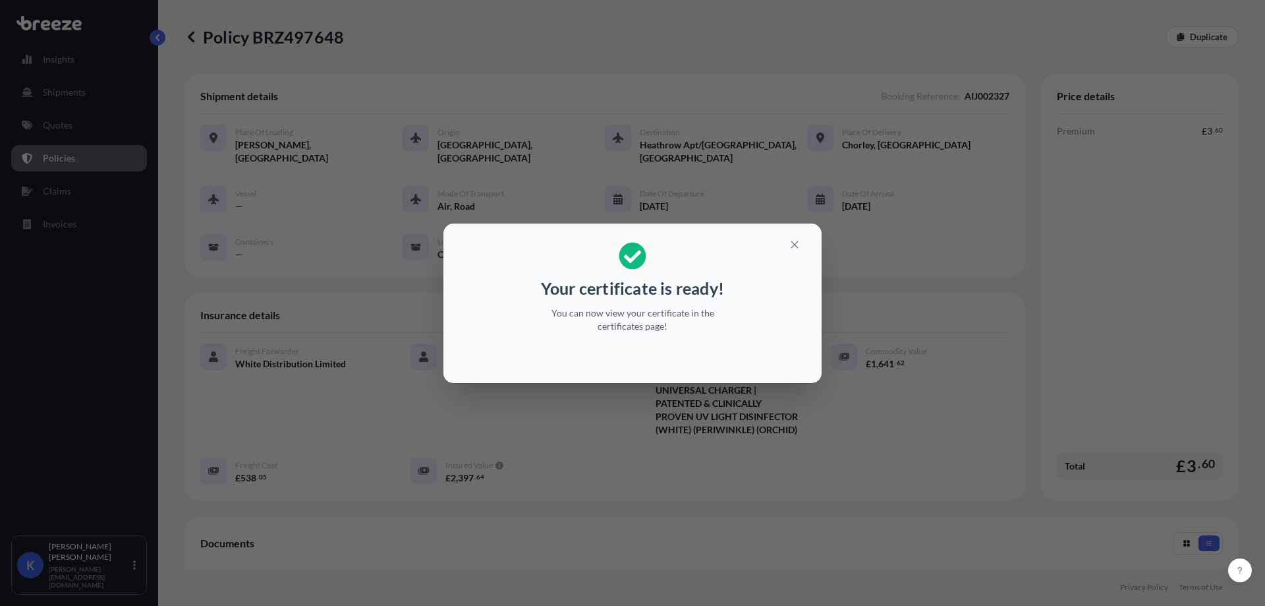
click at [614, 320] on p "You can now view your certificate in the certificates page!" at bounding box center [632, 319] width 203 height 26
click at [669, 319] on p "You can now view your certificate in the certificates page!" at bounding box center [632, 319] width 203 height 26
click at [788, 248] on button "button" at bounding box center [794, 244] width 33 height 21
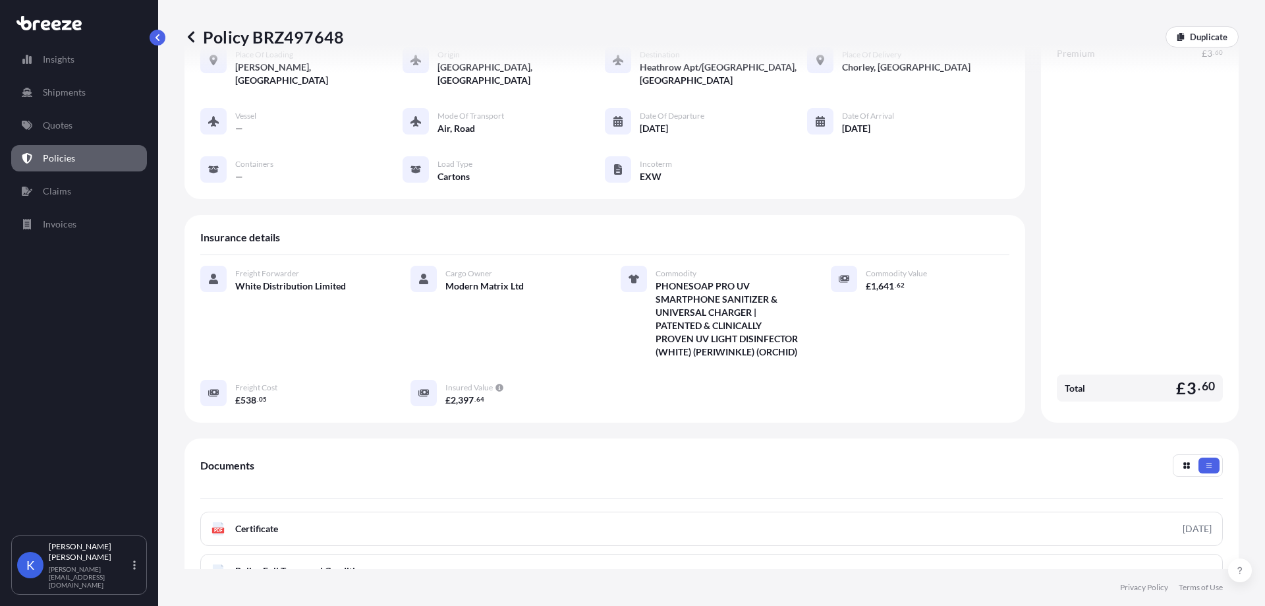
scroll to position [198, 0]
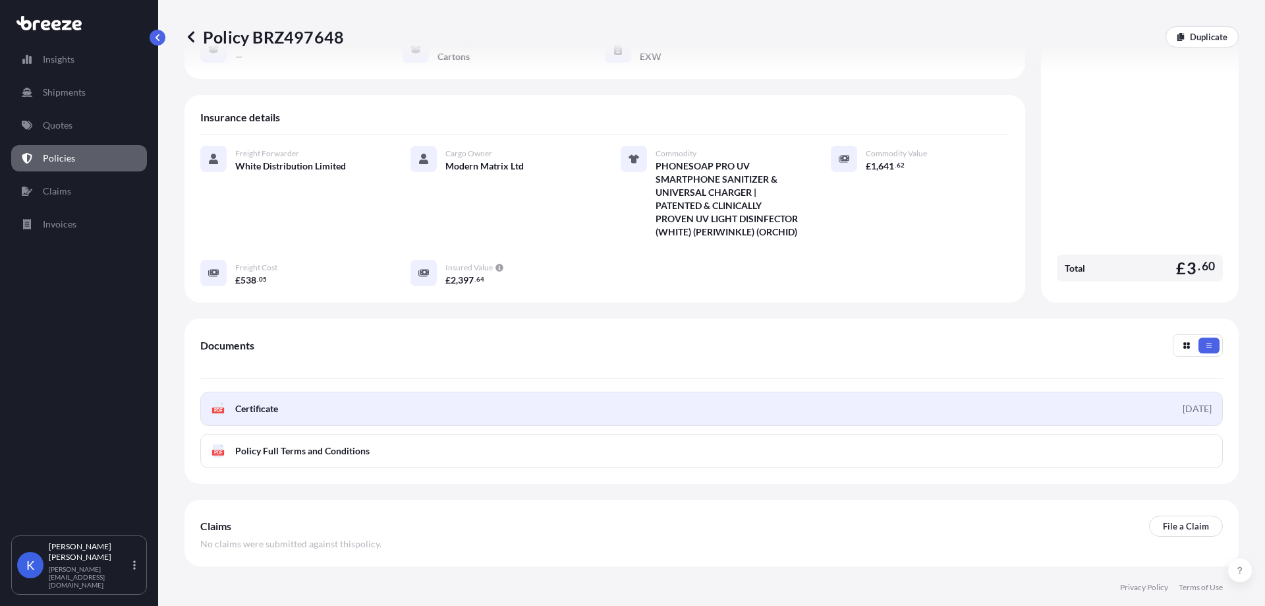
click at [395, 426] on link "PDF Certificate [DATE]" at bounding box center [711, 408] width 1023 height 34
